Goal: Information Seeking & Learning: Learn about a topic

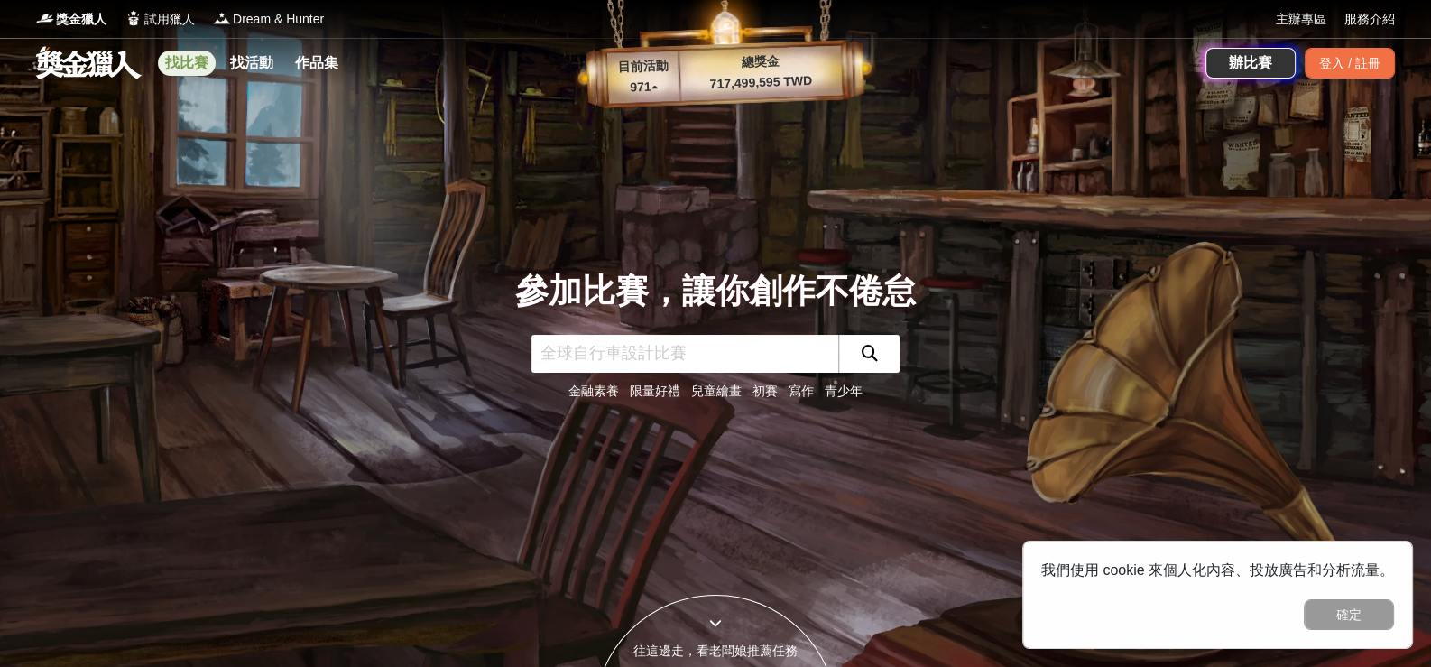
click at [191, 67] on link "找比賽" at bounding box center [187, 63] width 58 height 25
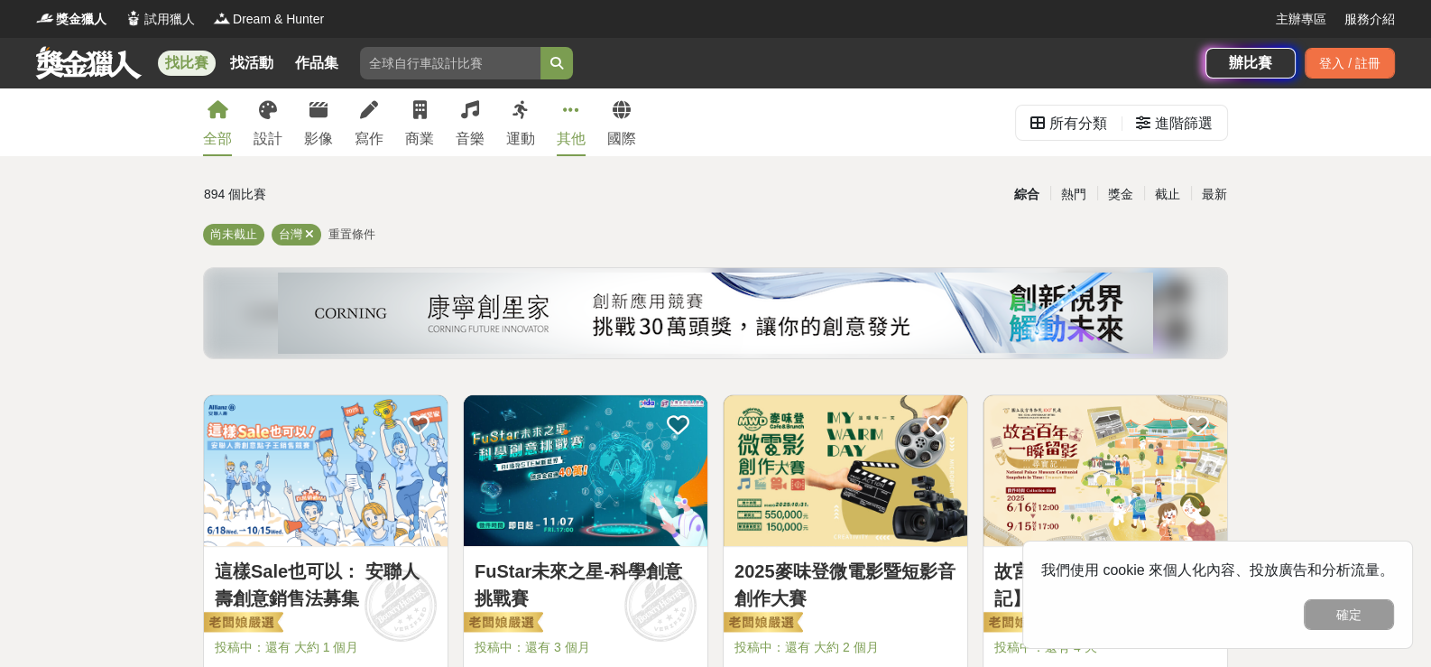
click at [563, 106] on icon at bounding box center [571, 110] width 16 height 18
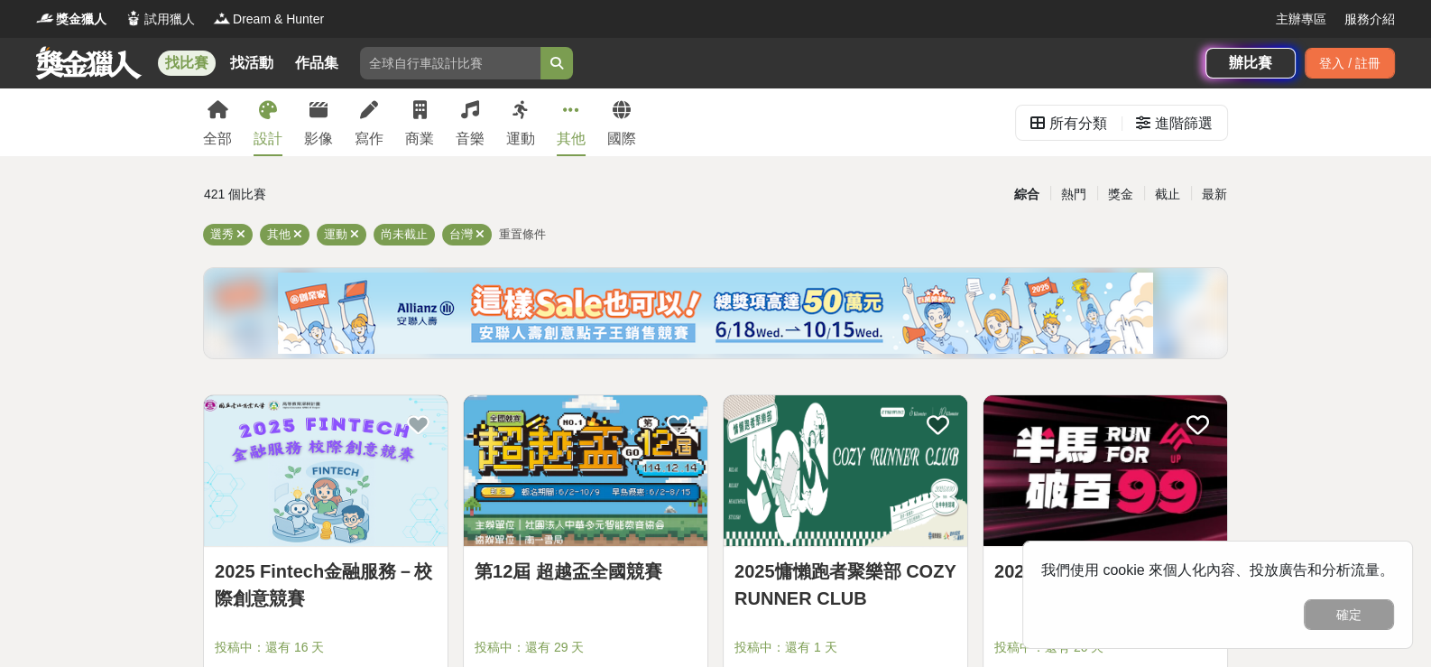
click at [263, 107] on icon at bounding box center [268, 110] width 18 height 18
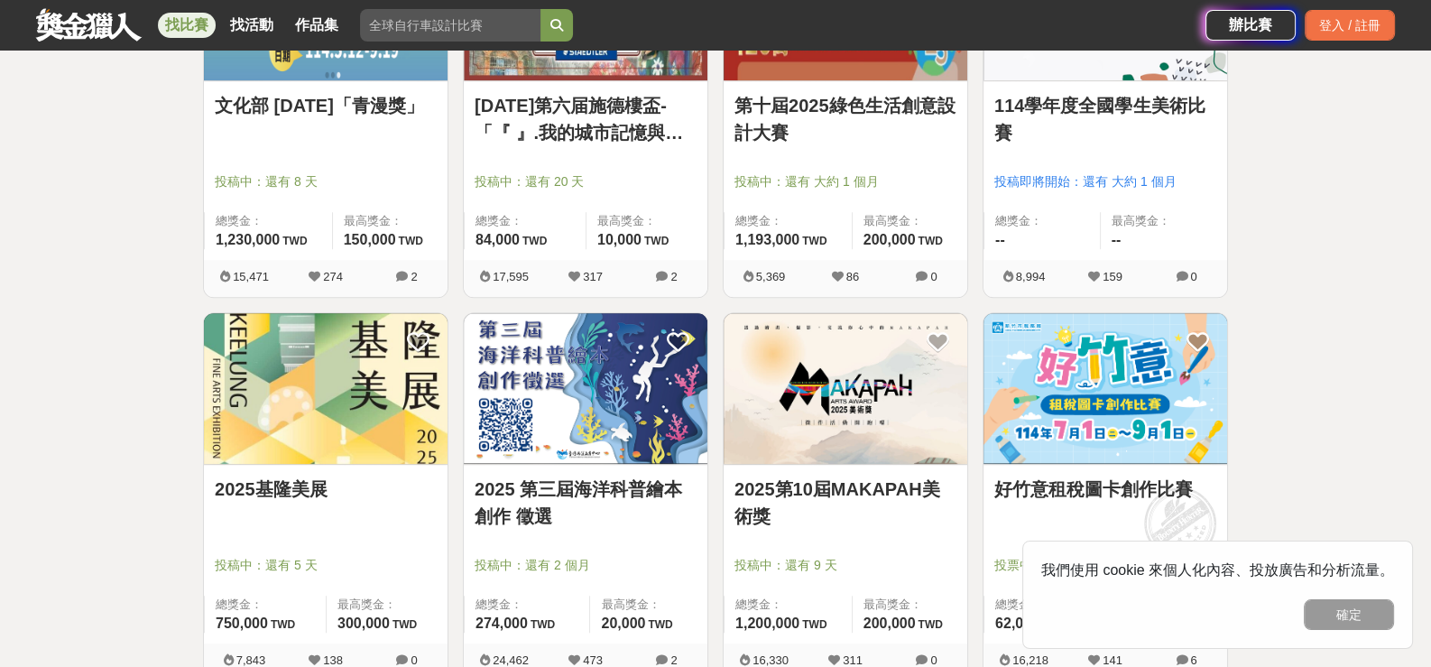
scroll to position [1263, 0]
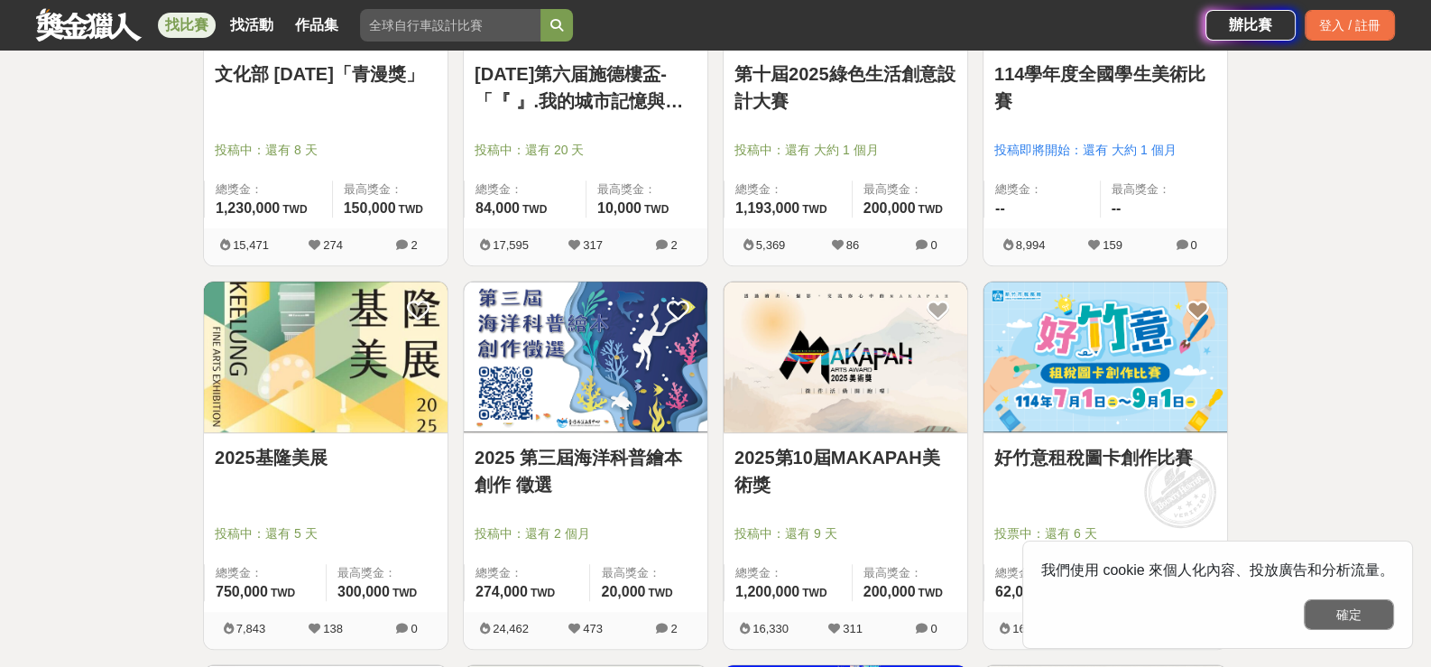
click at [1369, 620] on button "確定" at bounding box center [1348, 614] width 90 height 31
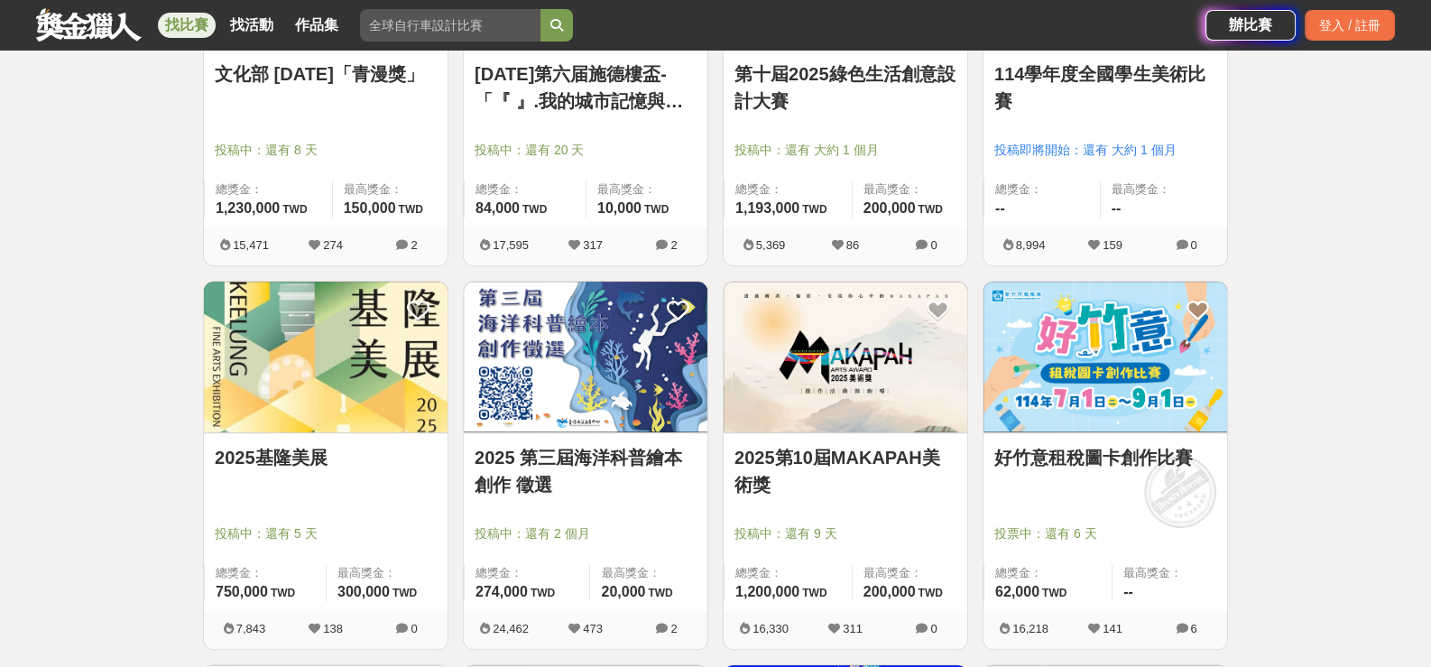
click at [347, 393] on img at bounding box center [326, 356] width 244 height 151
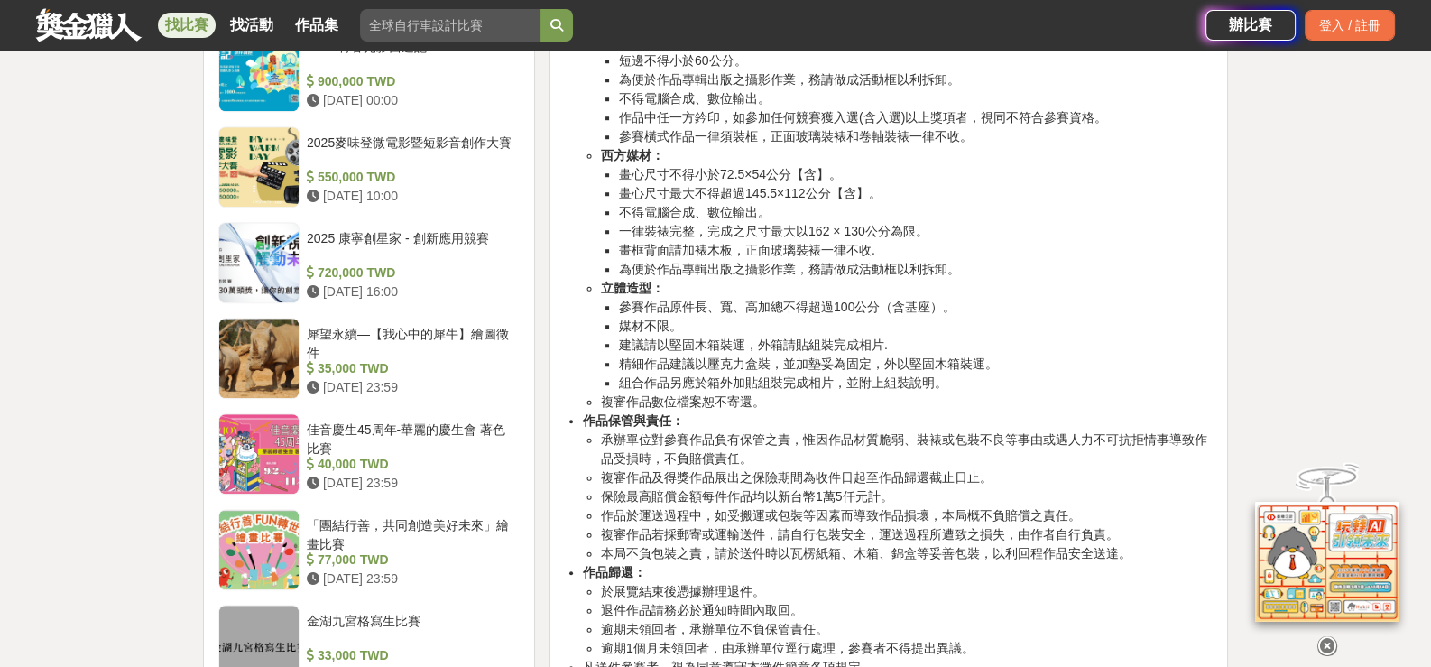
scroll to position [1082, 0]
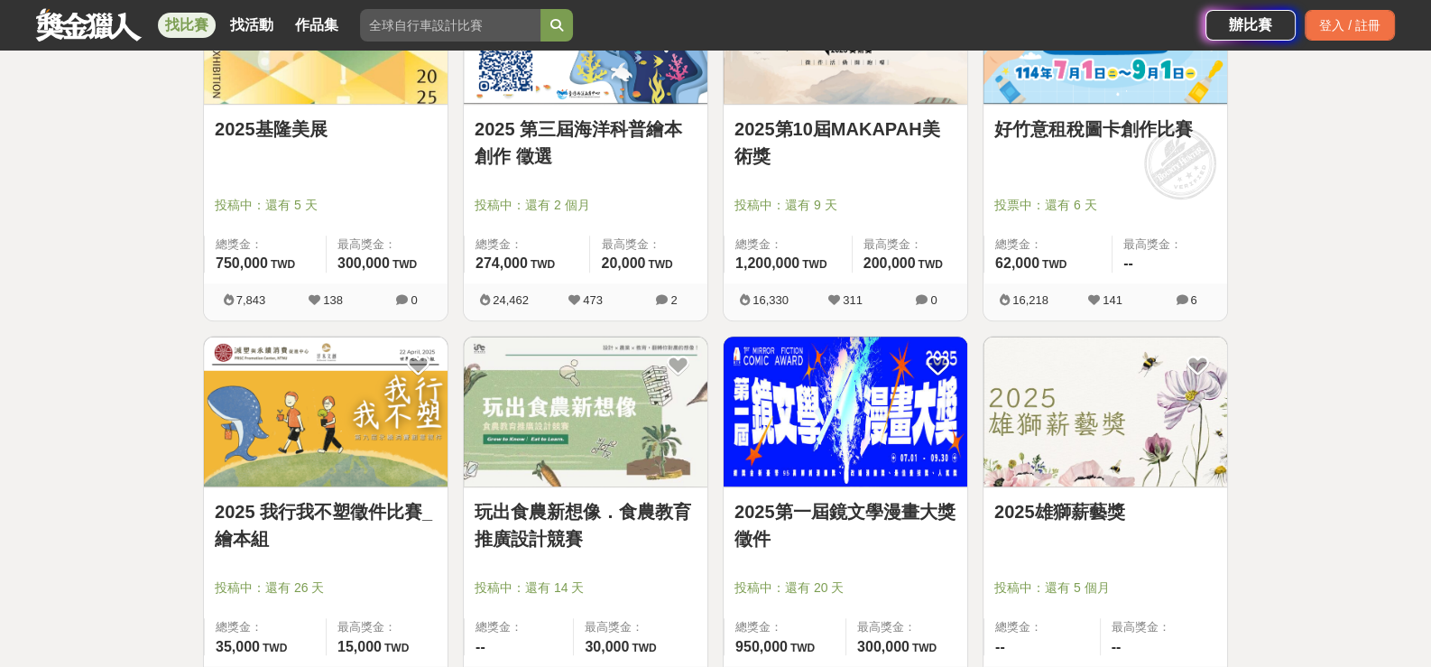
scroll to position [1623, 0]
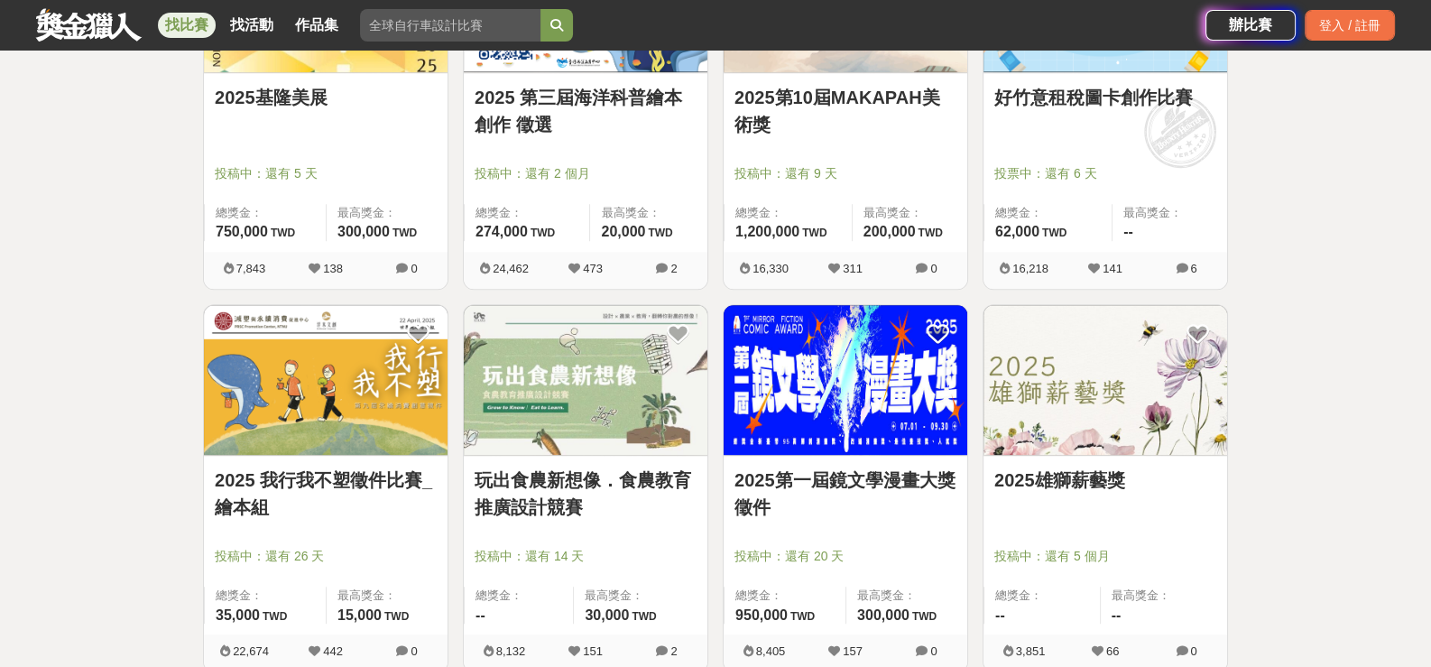
click at [1091, 423] on img at bounding box center [1105, 380] width 244 height 151
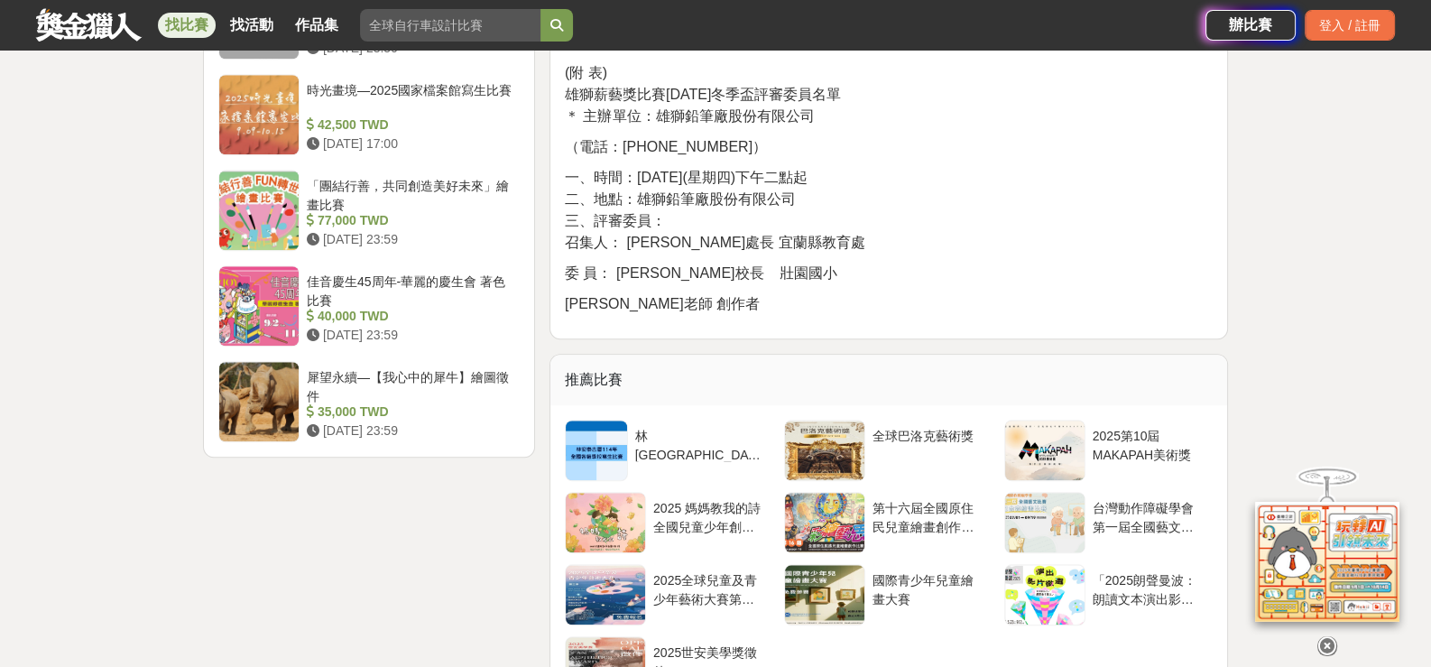
scroll to position [2526, 0]
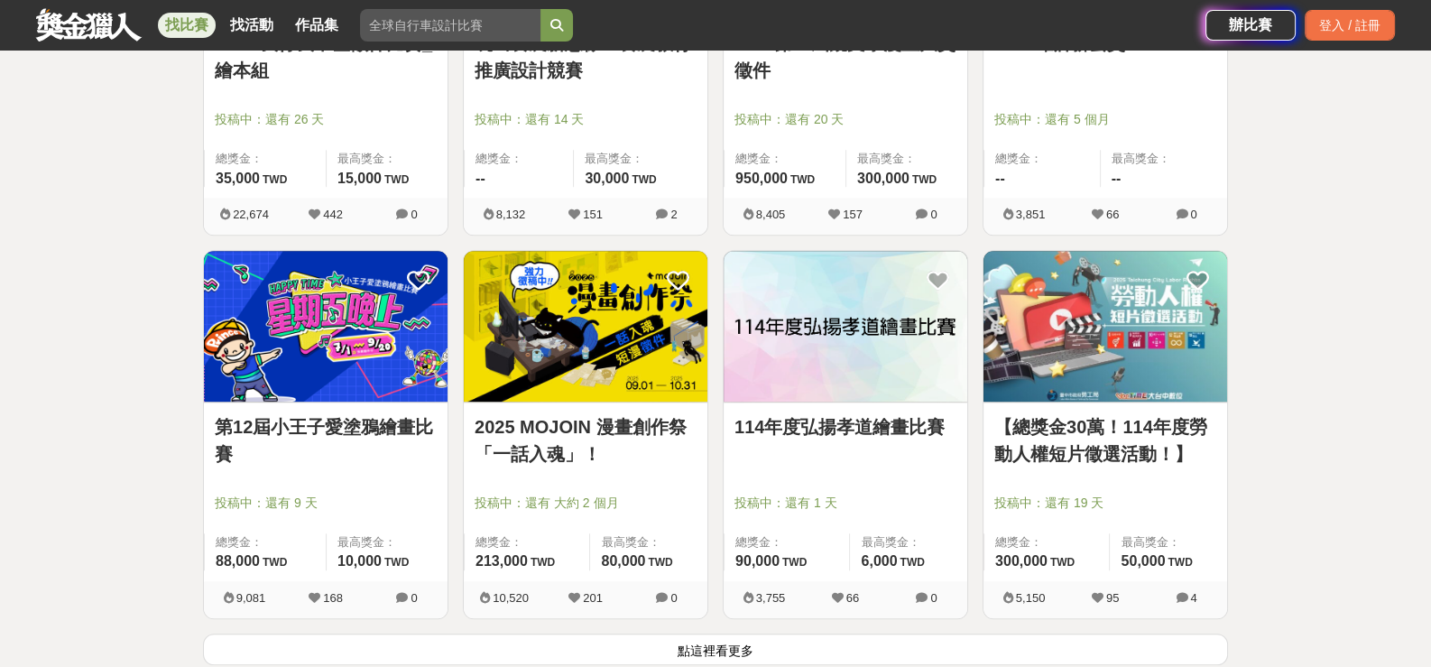
scroll to position [2345, 0]
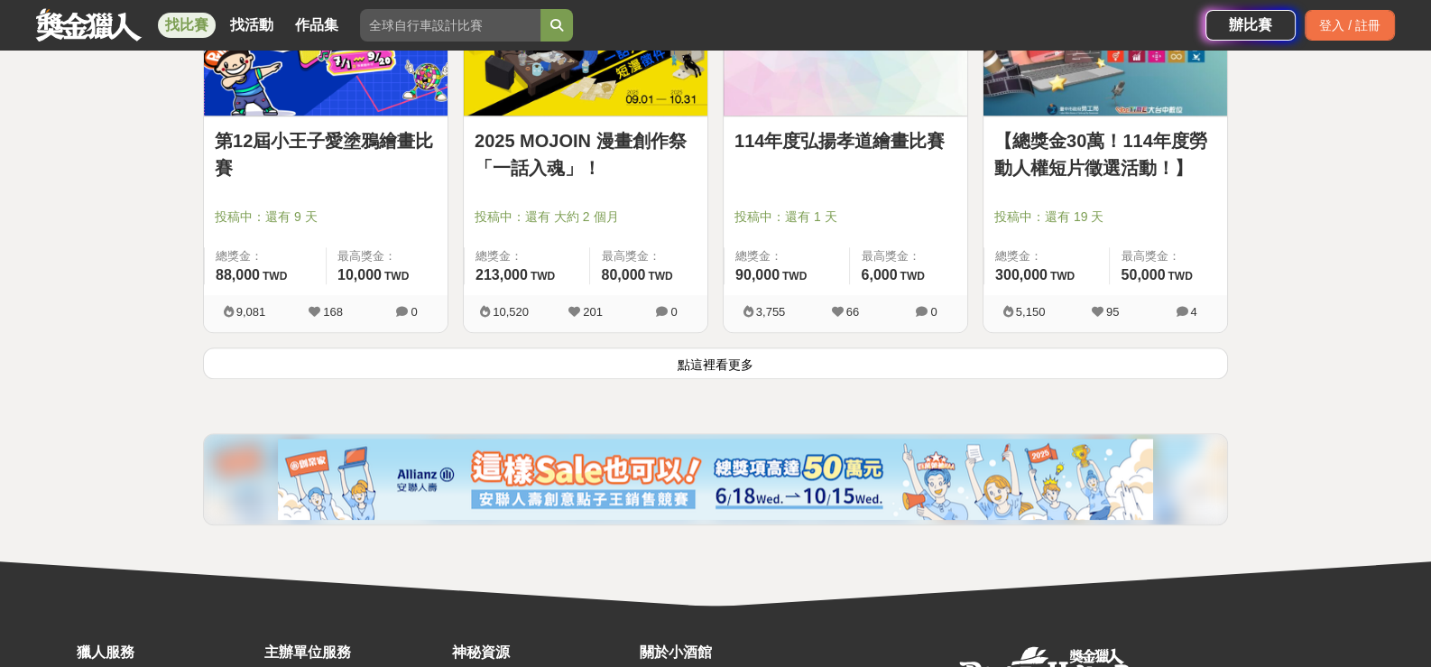
click at [686, 365] on button "點這裡看更多" at bounding box center [715, 363] width 1025 height 32
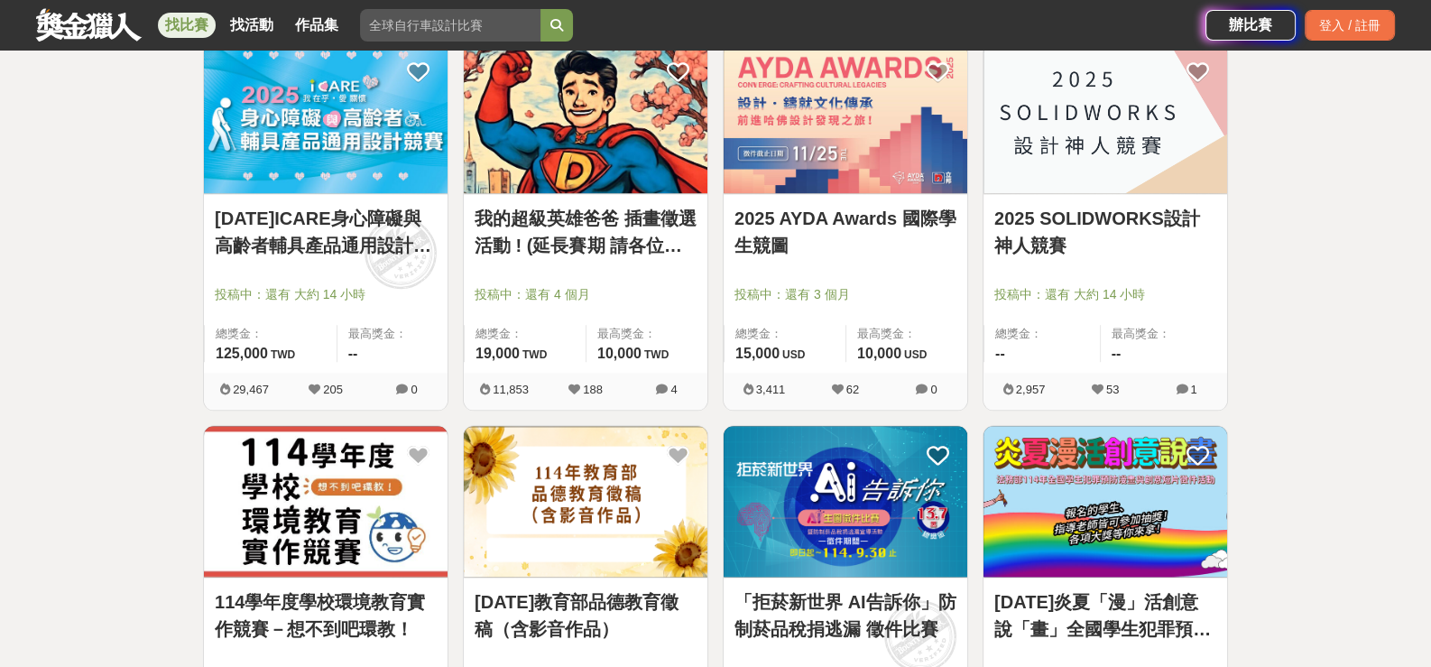
scroll to position [2706, 0]
